Goal: Task Accomplishment & Management: Manage account settings

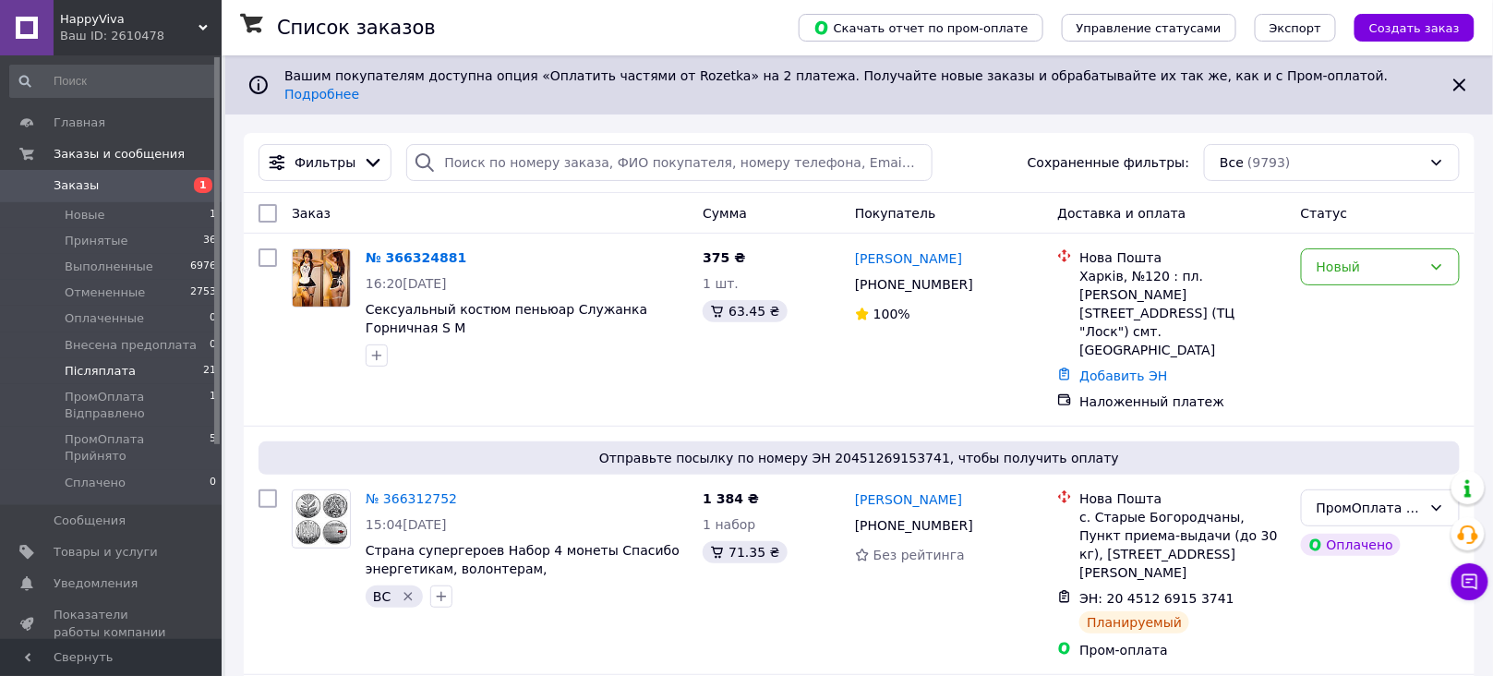
click at [147, 366] on li "Післяплата 21" at bounding box center [113, 371] width 227 height 26
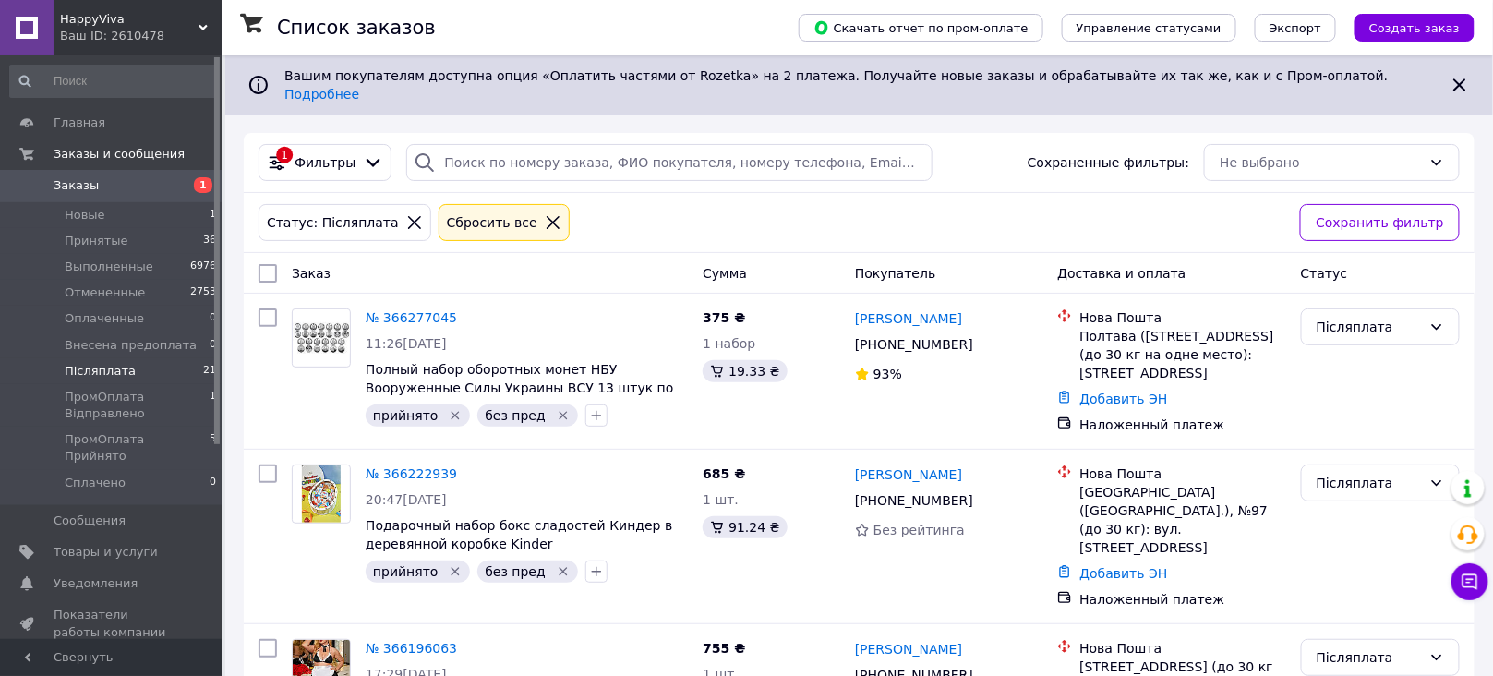
click at [156, 185] on span "Заказы" at bounding box center [112, 185] width 117 height 17
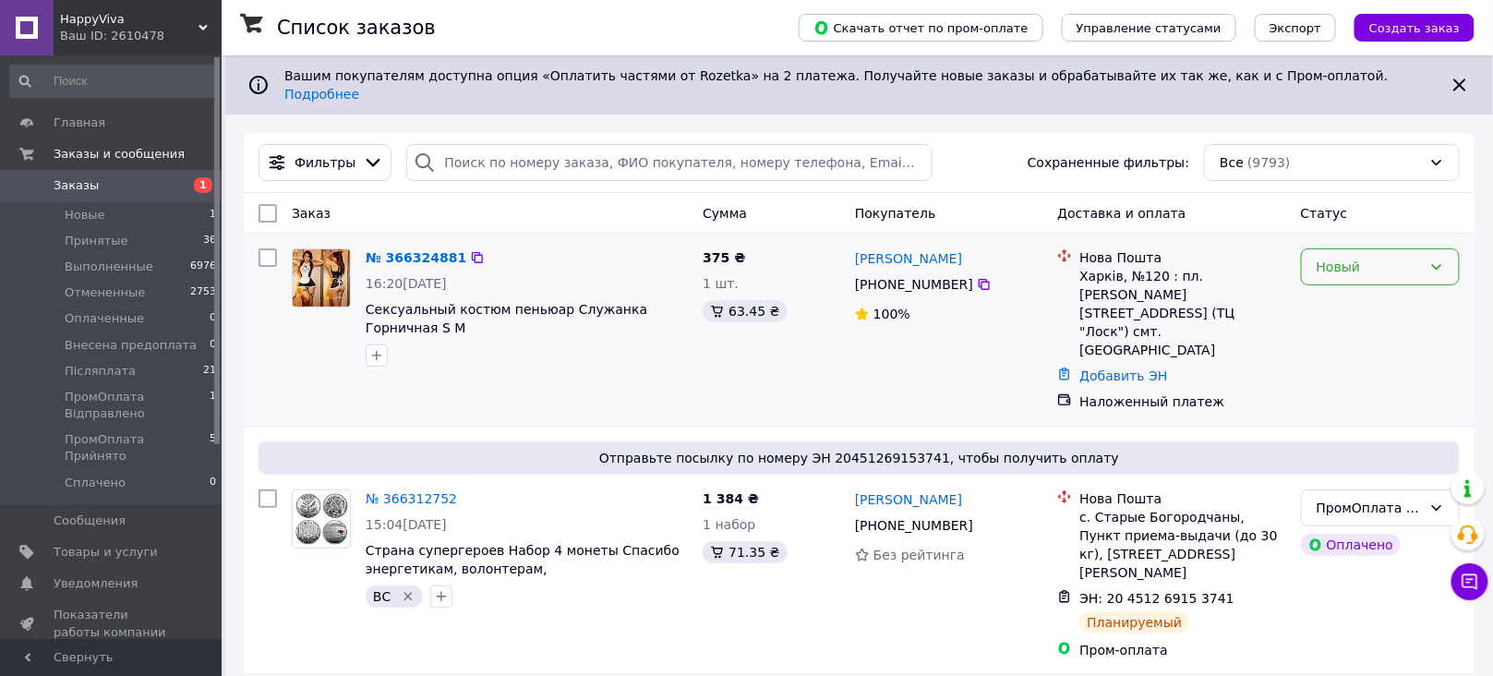
click at [1395, 257] on div "Новый" at bounding box center [1368, 267] width 105 height 20
click at [1376, 304] on li "Принят" at bounding box center [1380, 293] width 157 height 33
click at [1382, 260] on div "Принят" at bounding box center [1368, 267] width 105 height 20
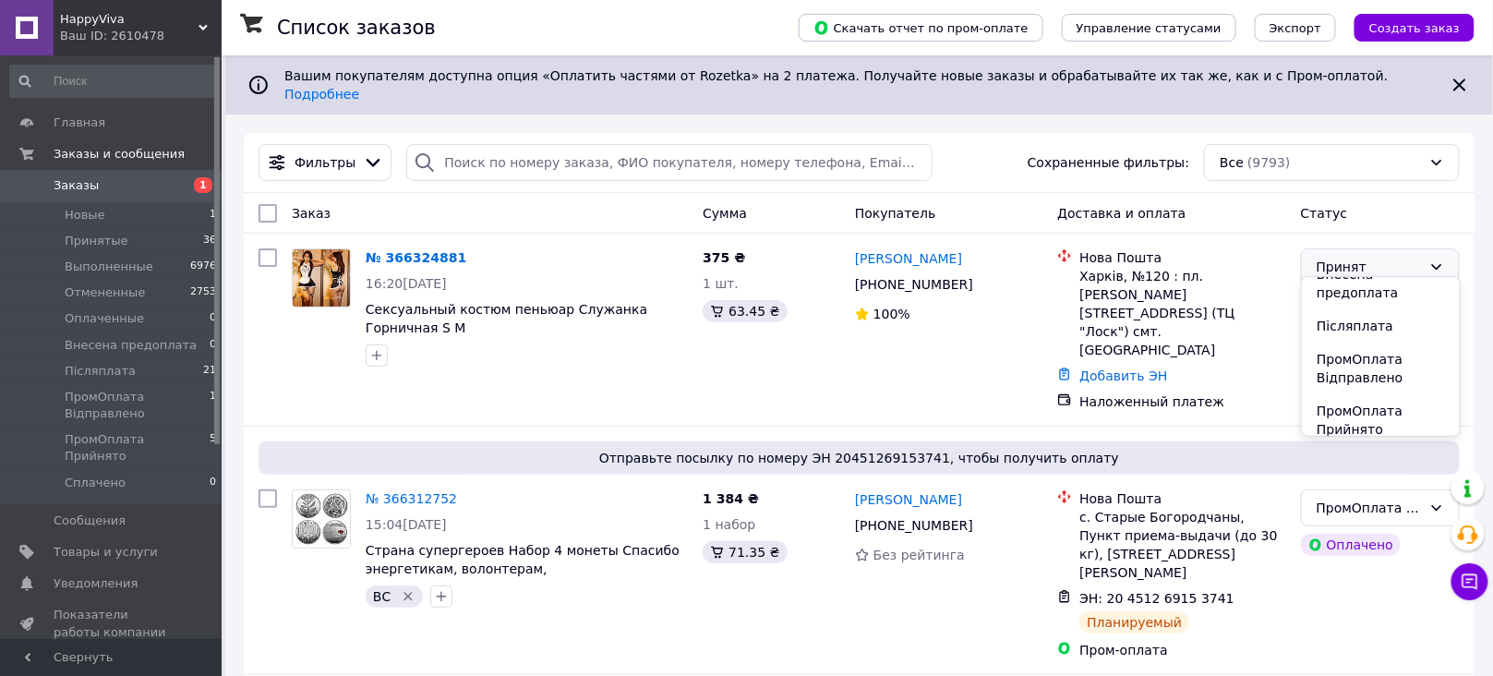
scroll to position [120, 0]
click at [1369, 311] on li "Післяплата" at bounding box center [1380, 324] width 157 height 33
click at [374, 348] on icon "button" at bounding box center [376, 355] width 15 height 15
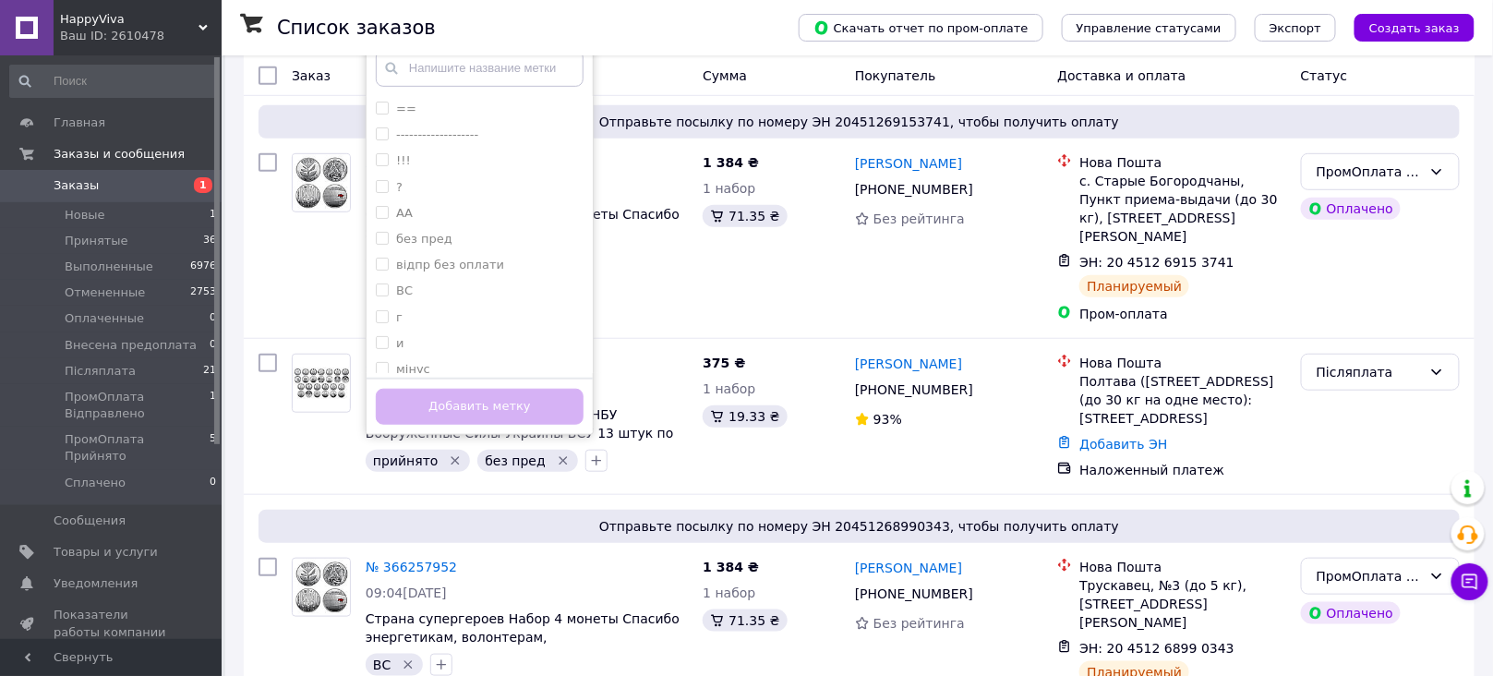
scroll to position [343, 0]
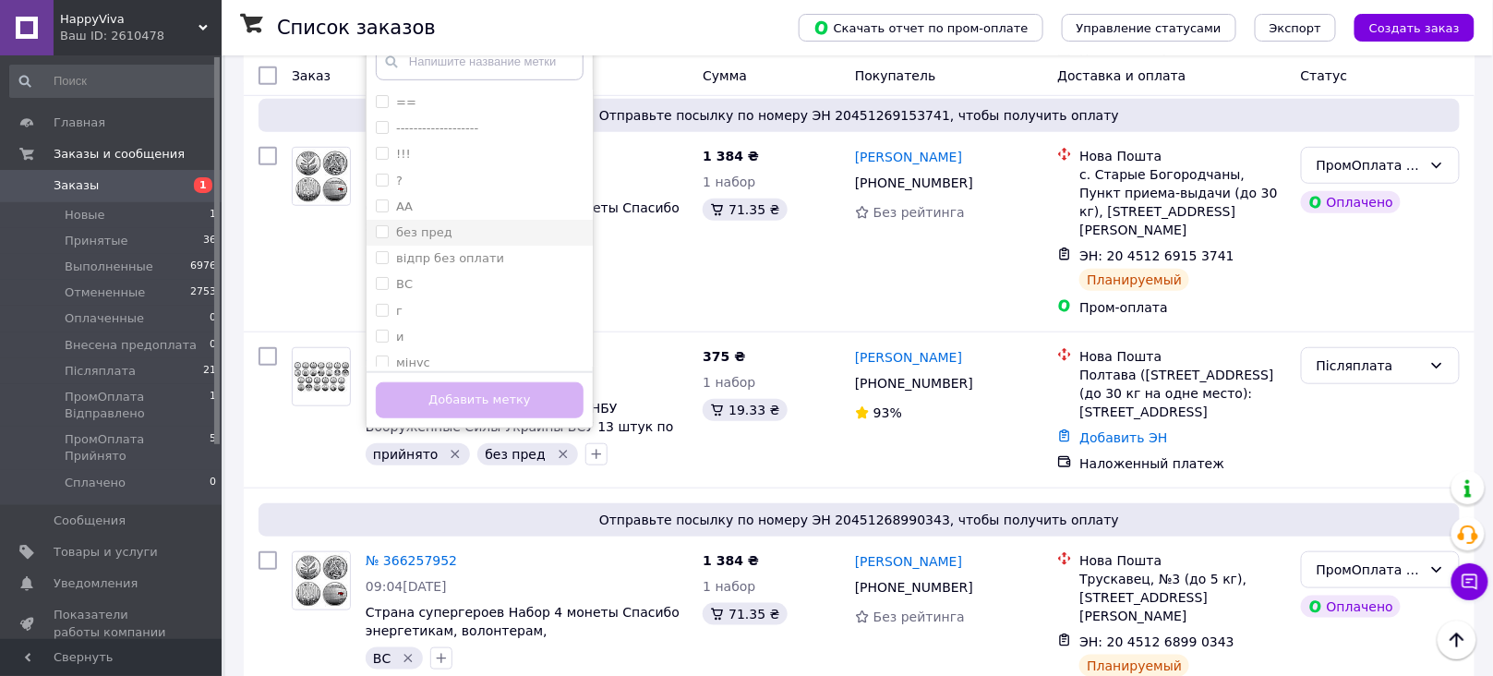
click at [511, 224] on div "без пред" at bounding box center [480, 232] width 208 height 17
checkbox input "true"
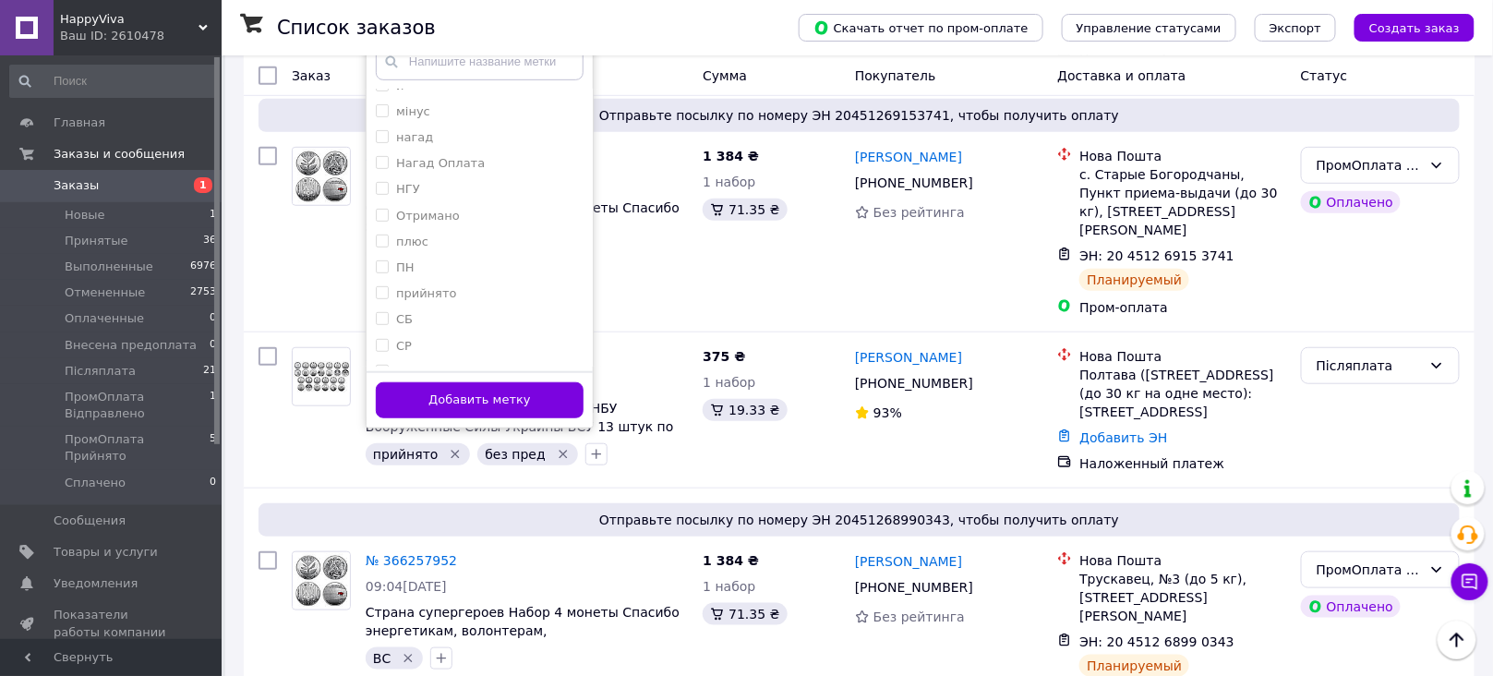
scroll to position [269, 0]
click at [487, 268] on div "прийнято" at bounding box center [480, 276] width 208 height 17
checkbox input "true"
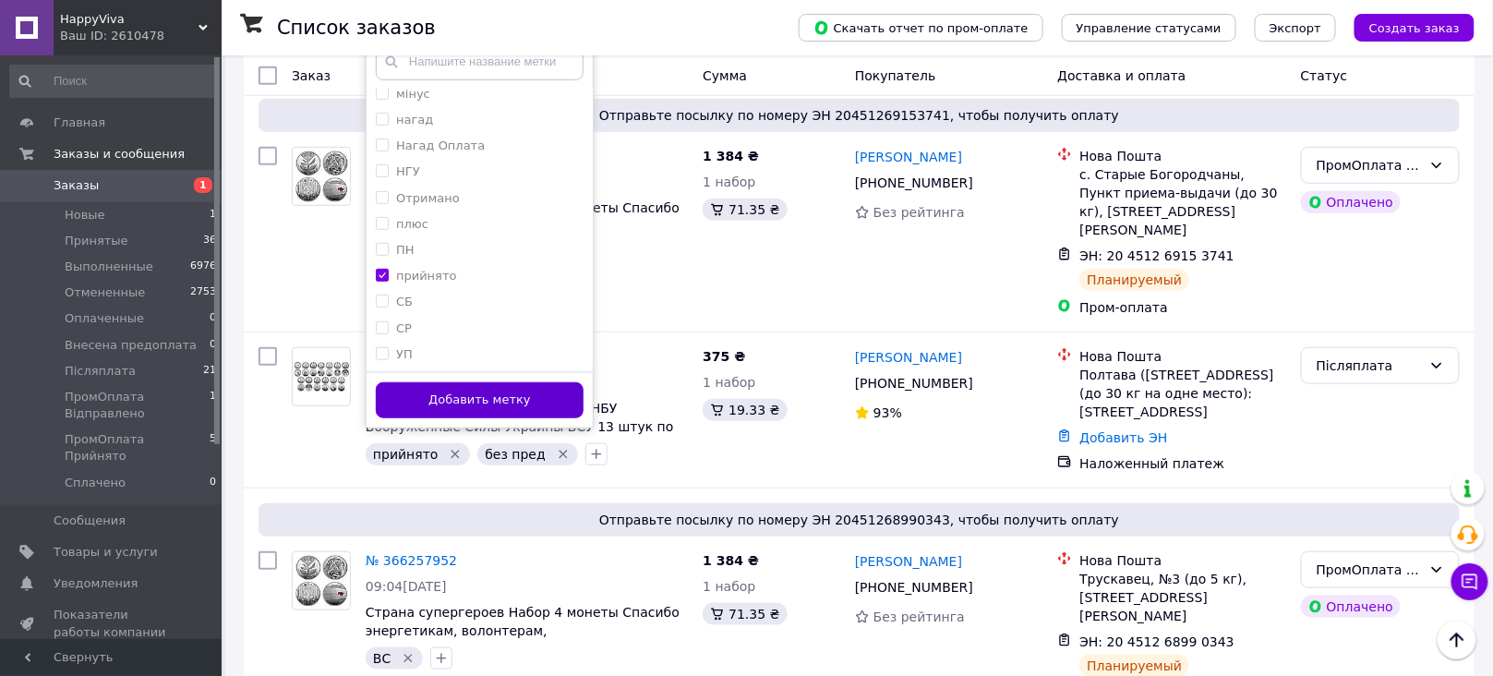
click at [547, 383] on button "Добавить метку" at bounding box center [480, 400] width 208 height 36
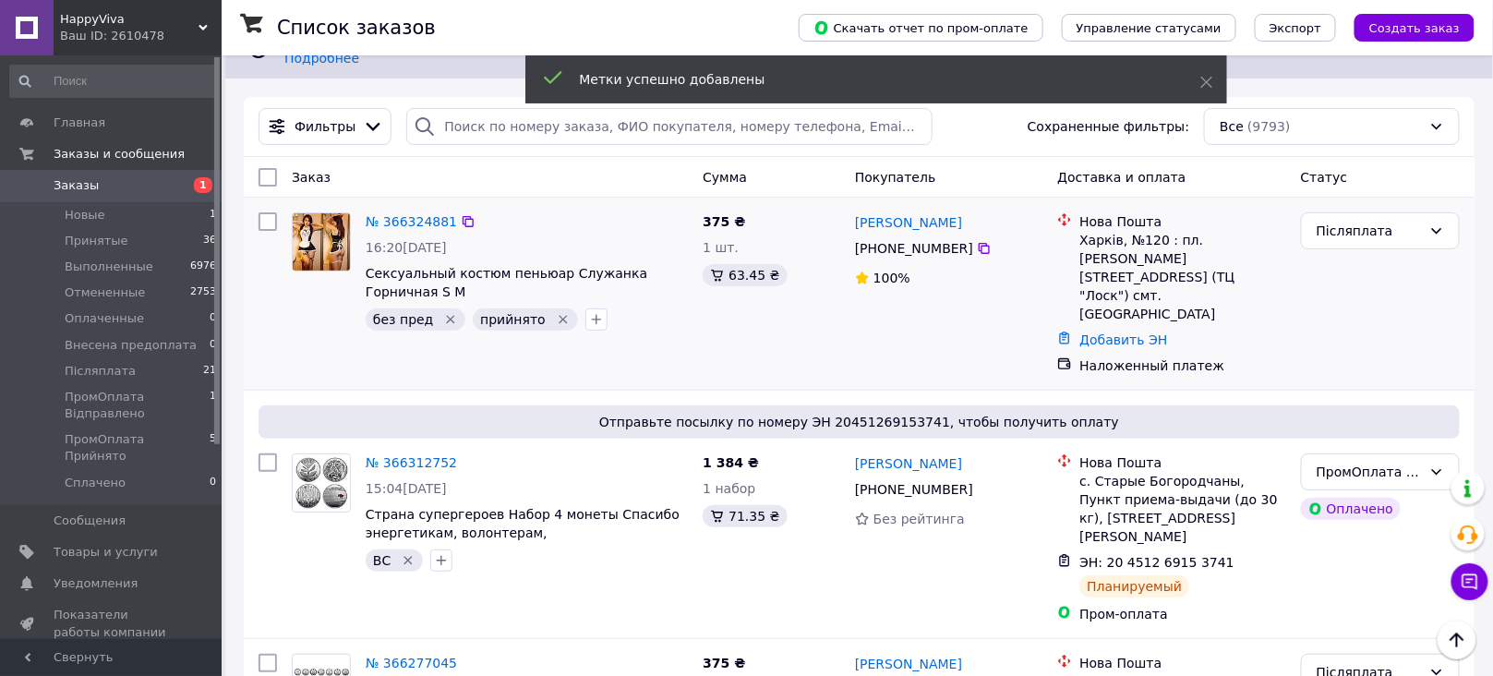
scroll to position [0, 0]
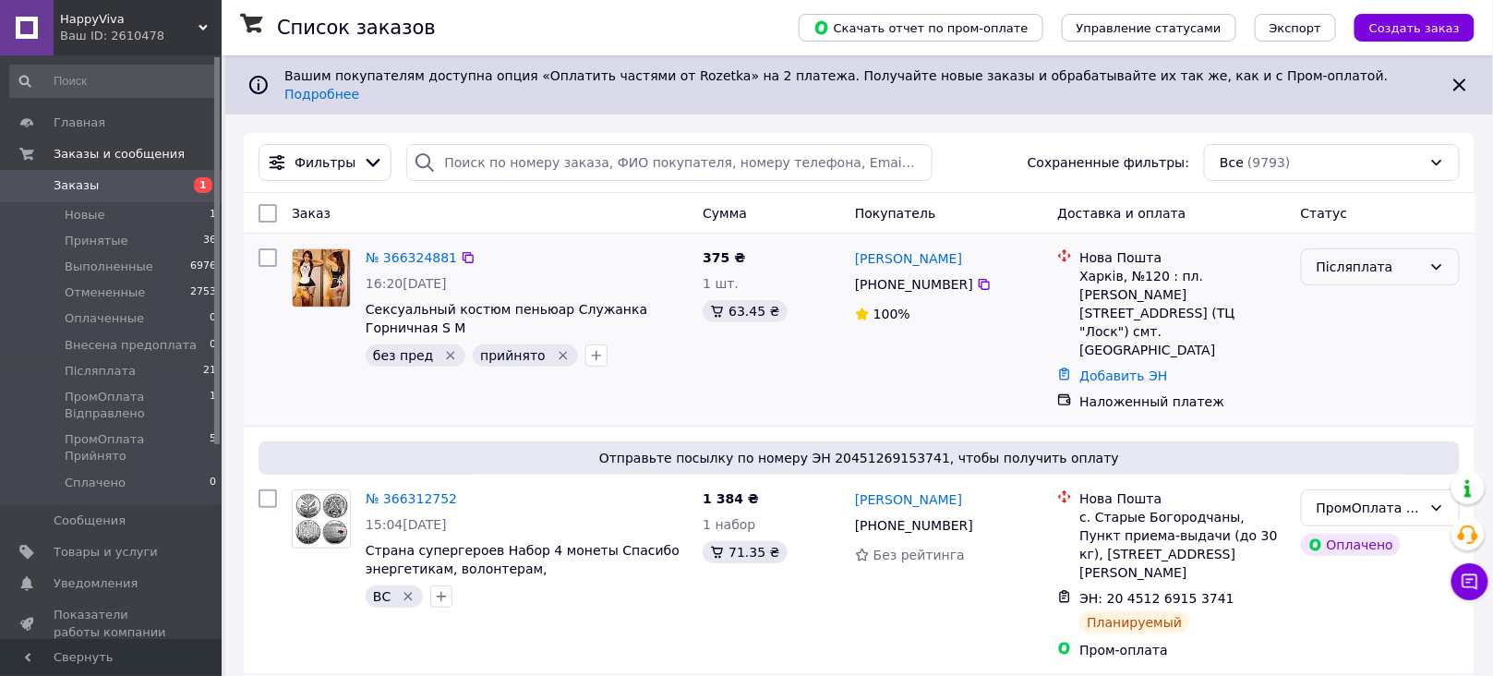
click at [1364, 257] on div "Післяплата" at bounding box center [1368, 267] width 105 height 20
click at [420, 250] on link "№ 366324881" at bounding box center [411, 257] width 91 height 15
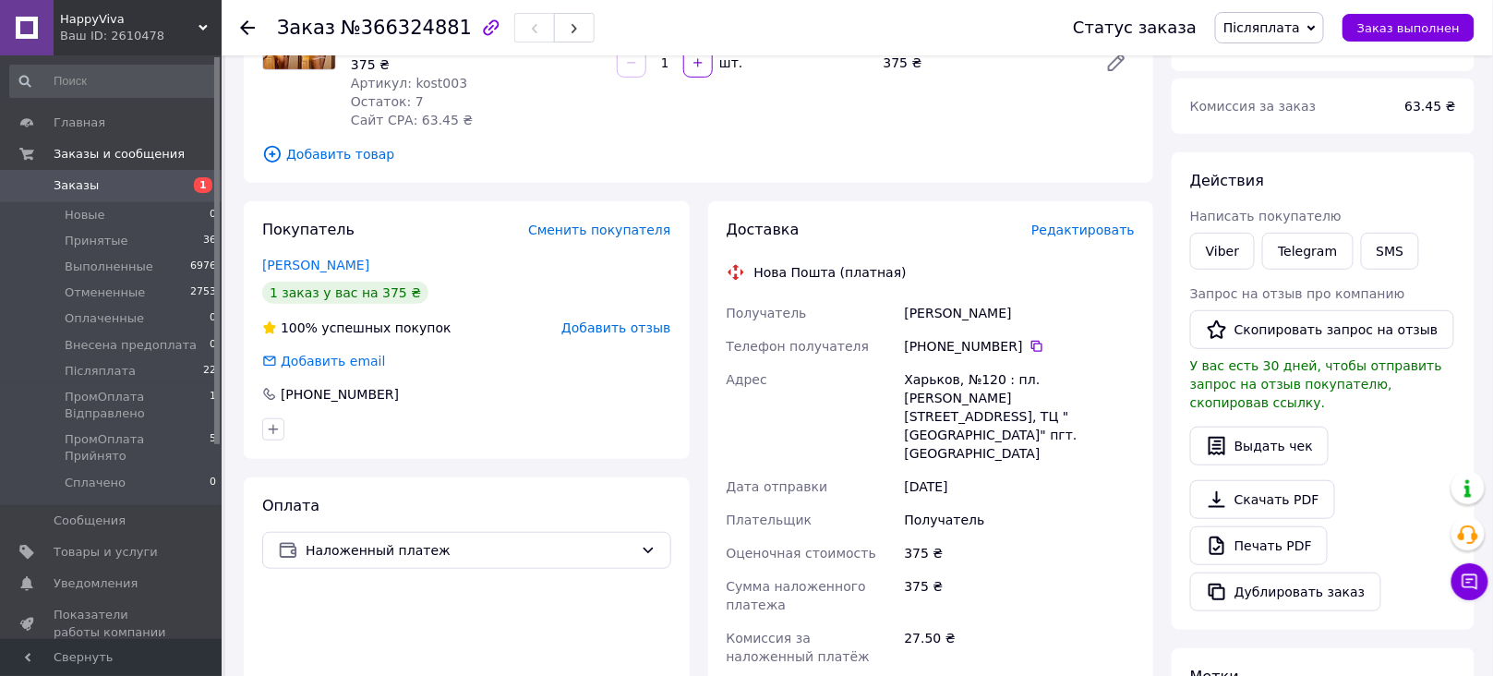
scroll to position [215, 0]
